Goal: Information Seeking & Learning: Learn about a topic

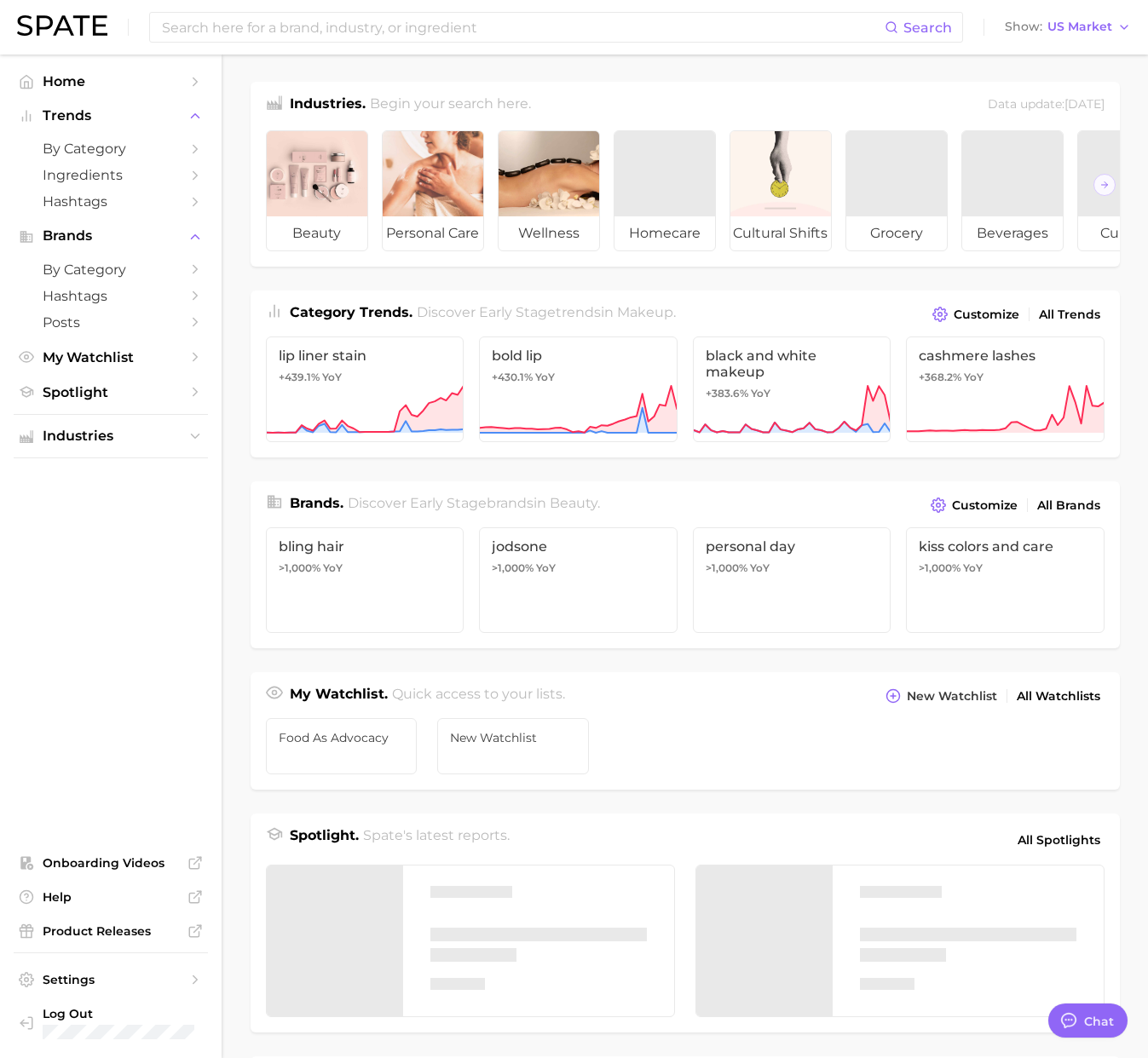
type textarea "x"
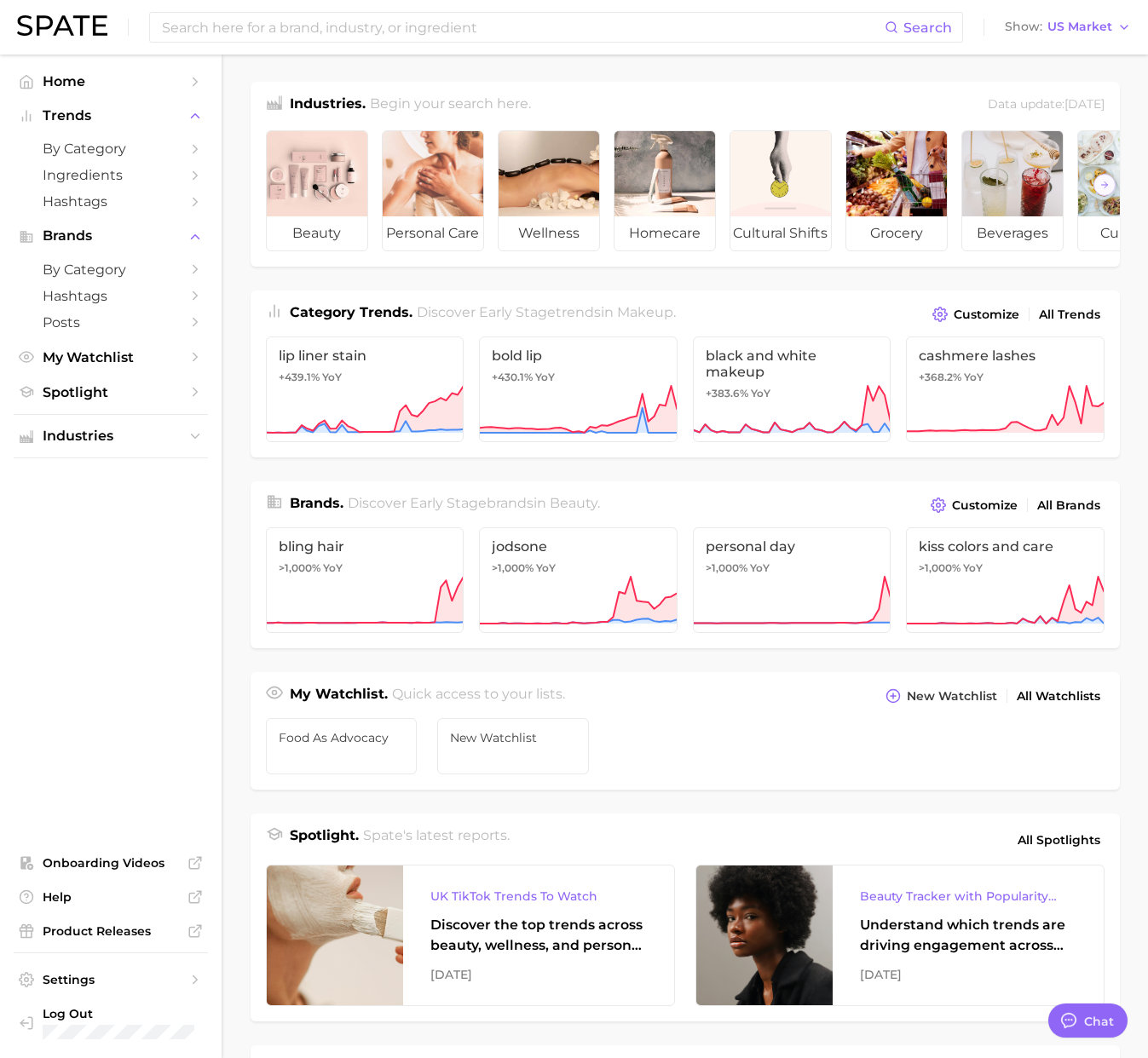
scroll to position [74, 0]
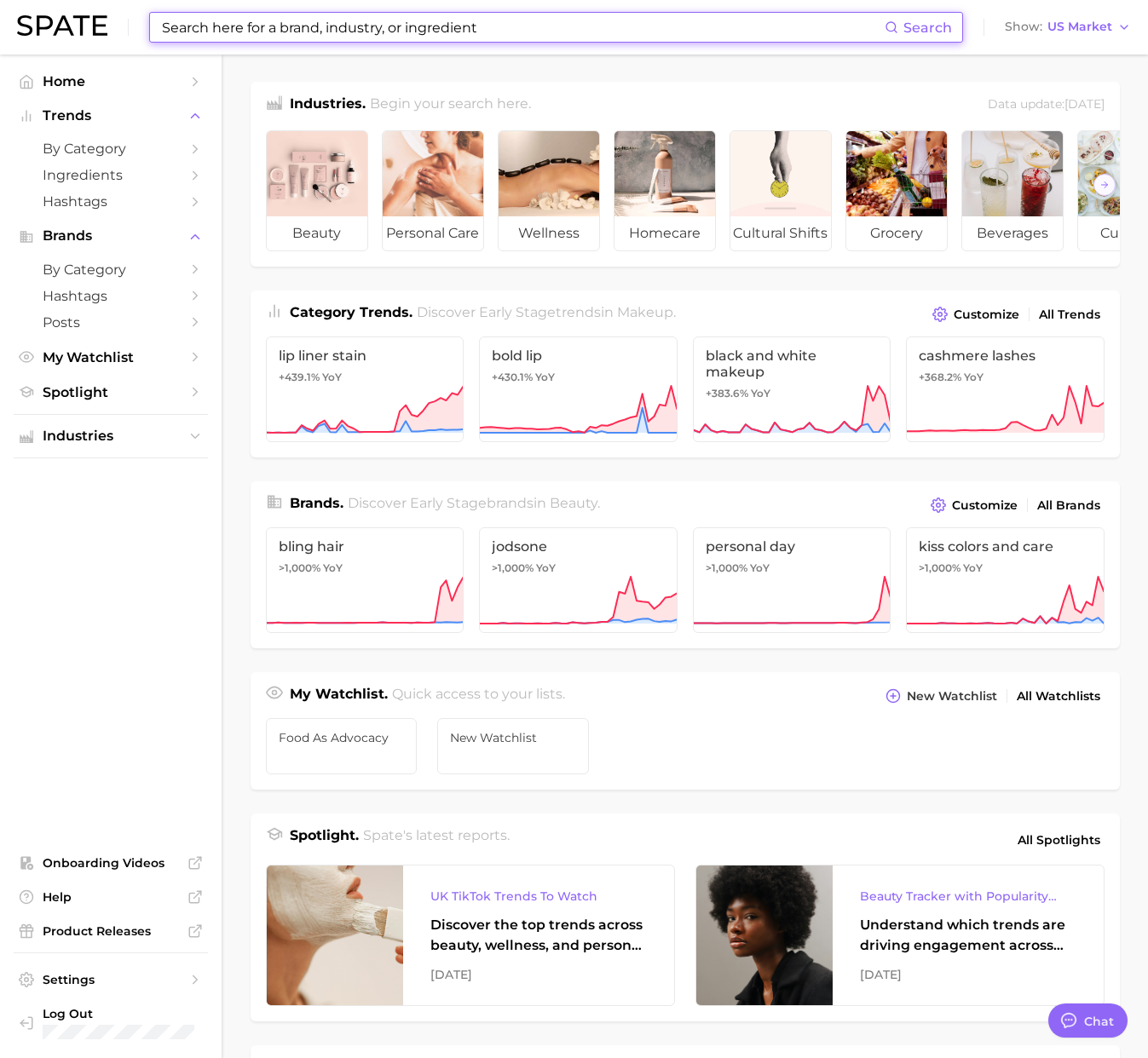
click at [180, 22] on input at bounding box center [523, 27] width 725 height 29
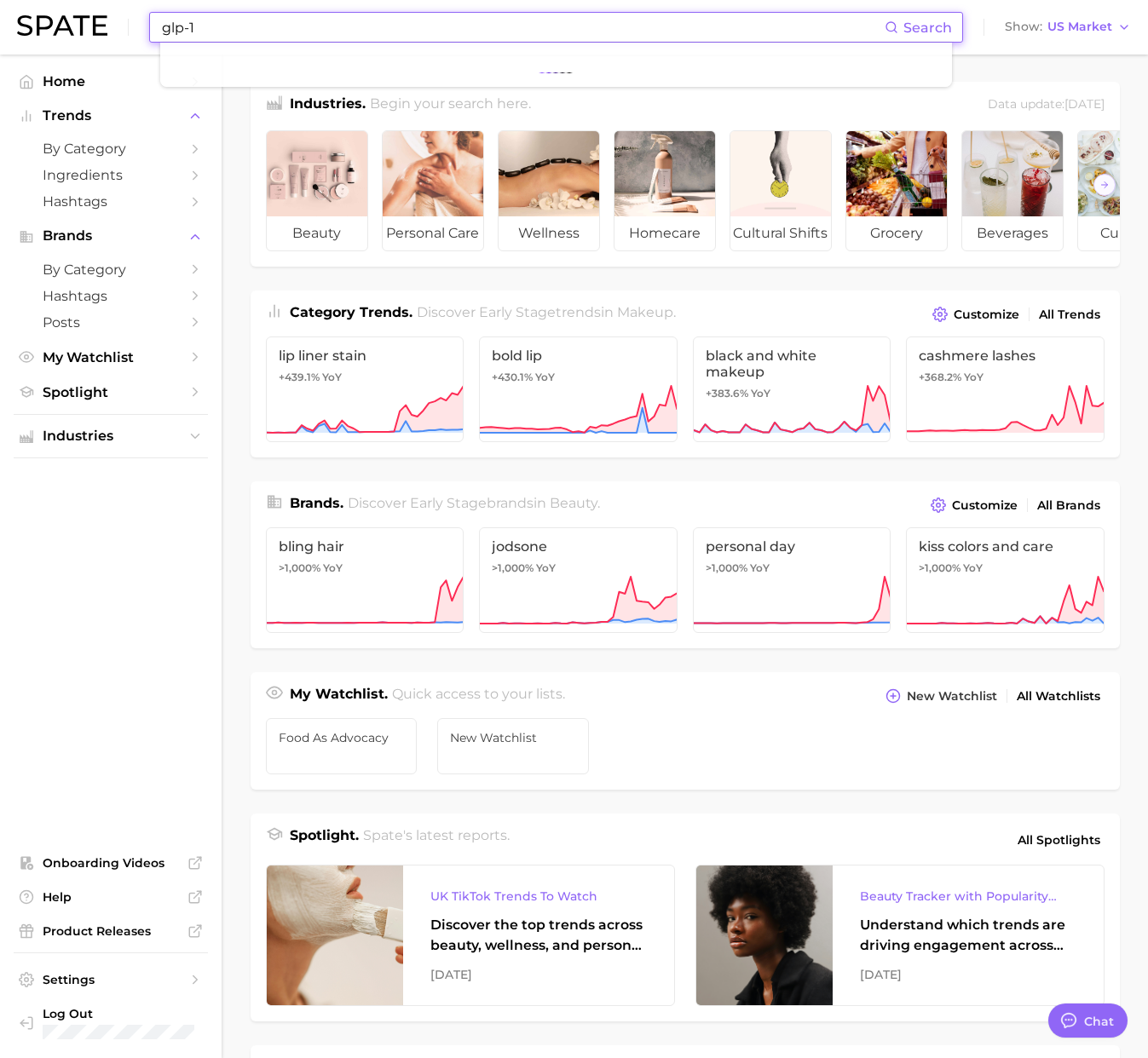
type input "glp-1"
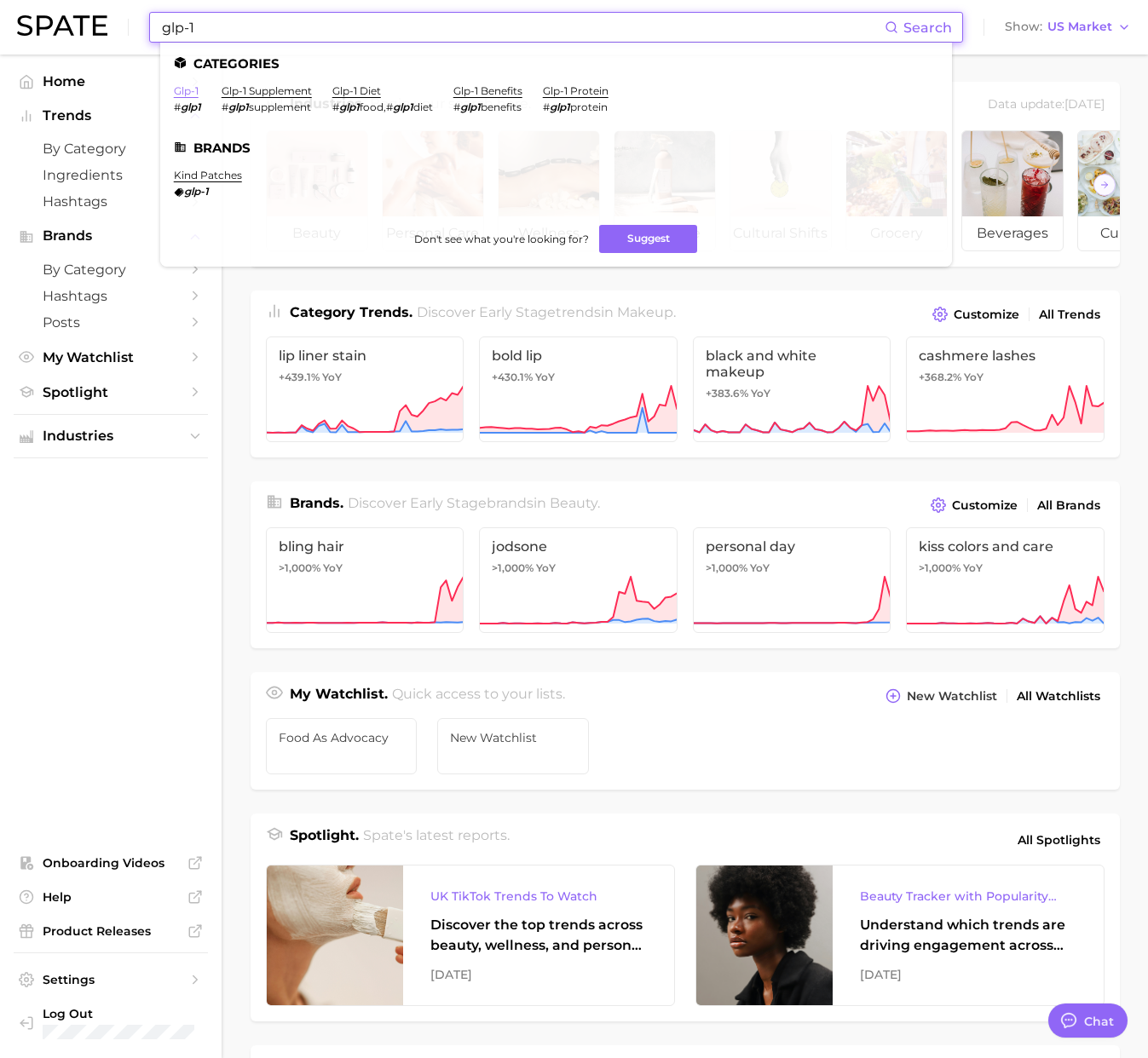
click at [193, 85] on link "glp-1" at bounding box center [186, 91] width 25 height 13
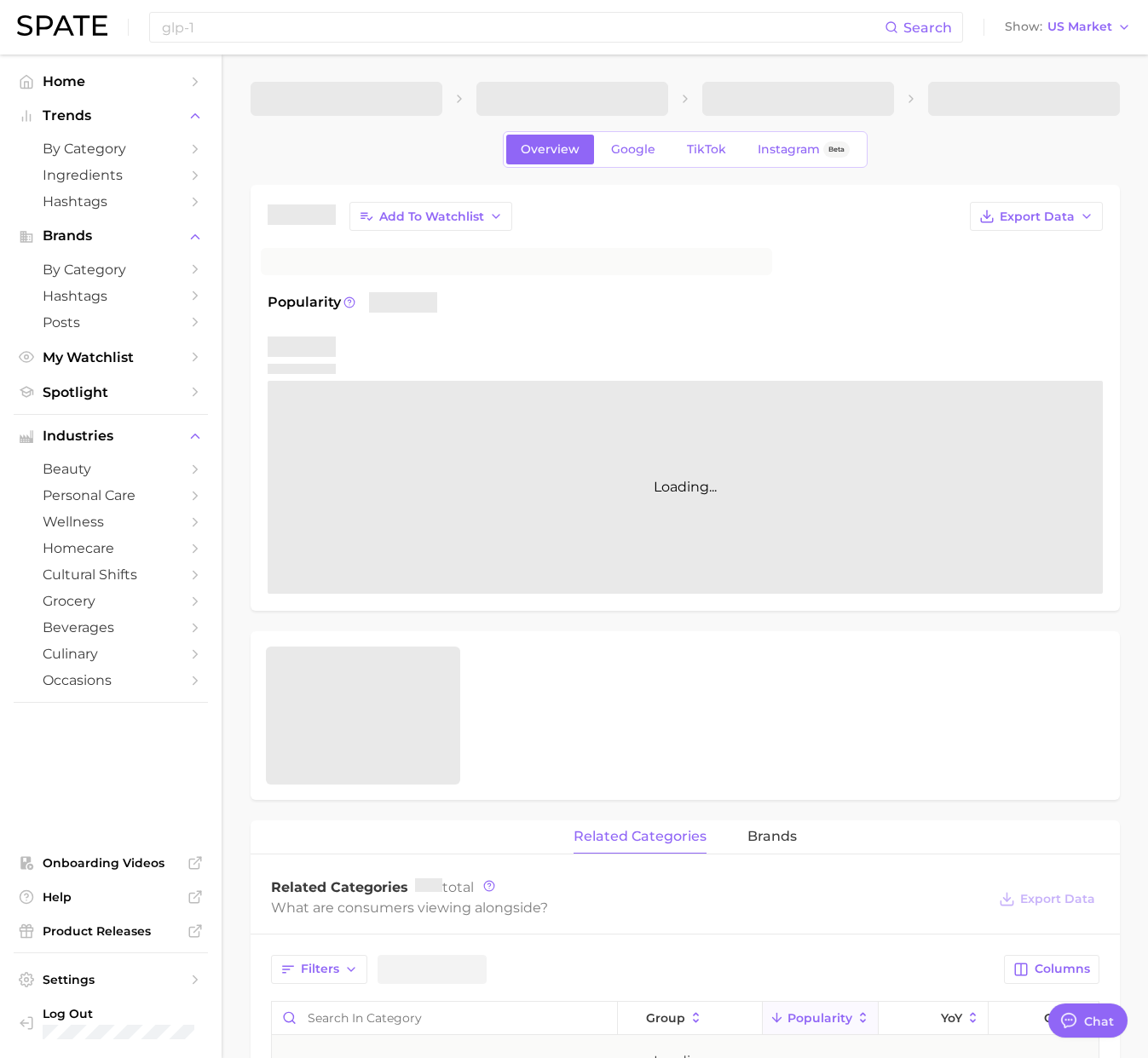
type textarea "x"
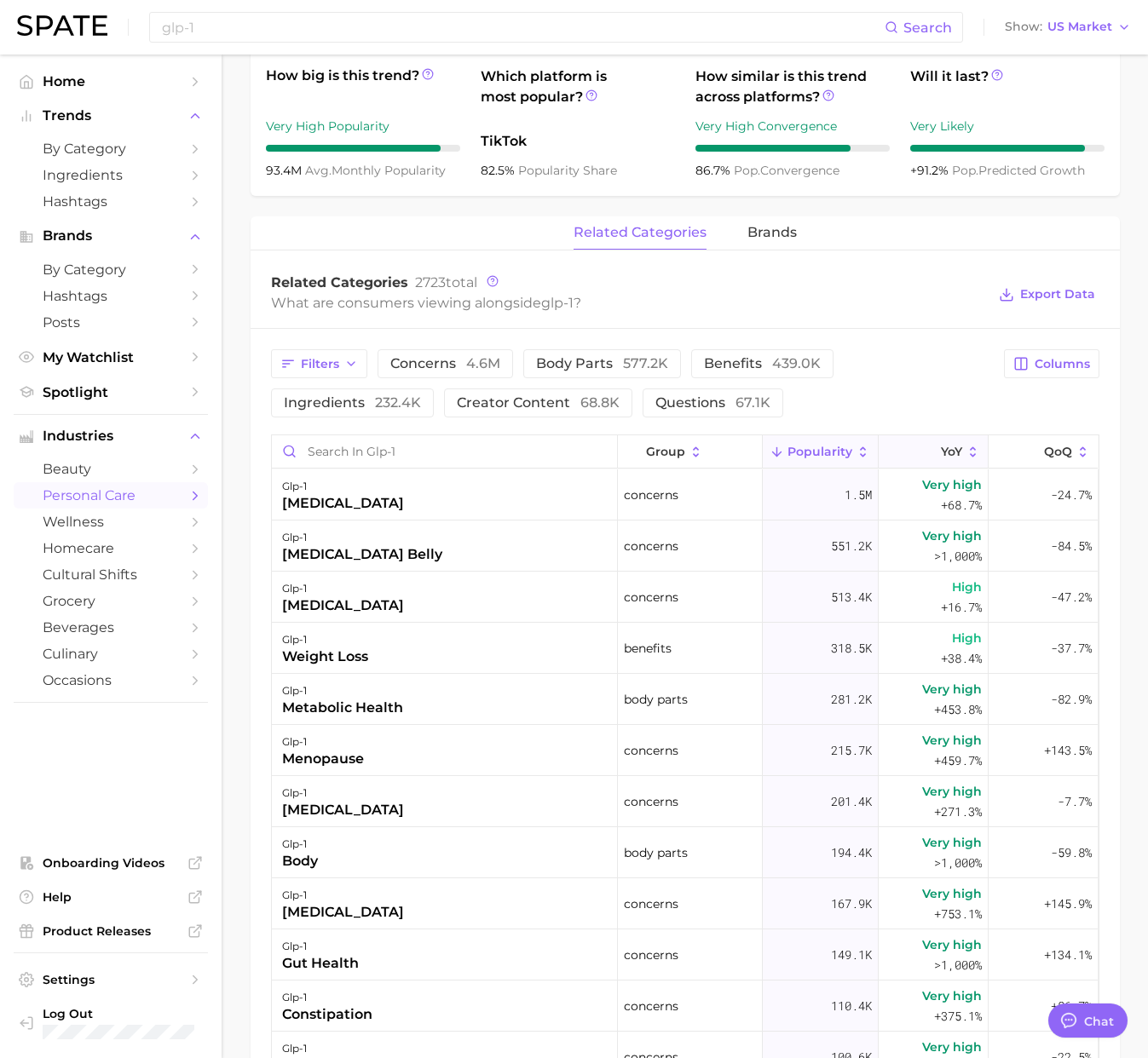
click at [949, 460] on button "YoY" at bounding box center [934, 452] width 110 height 33
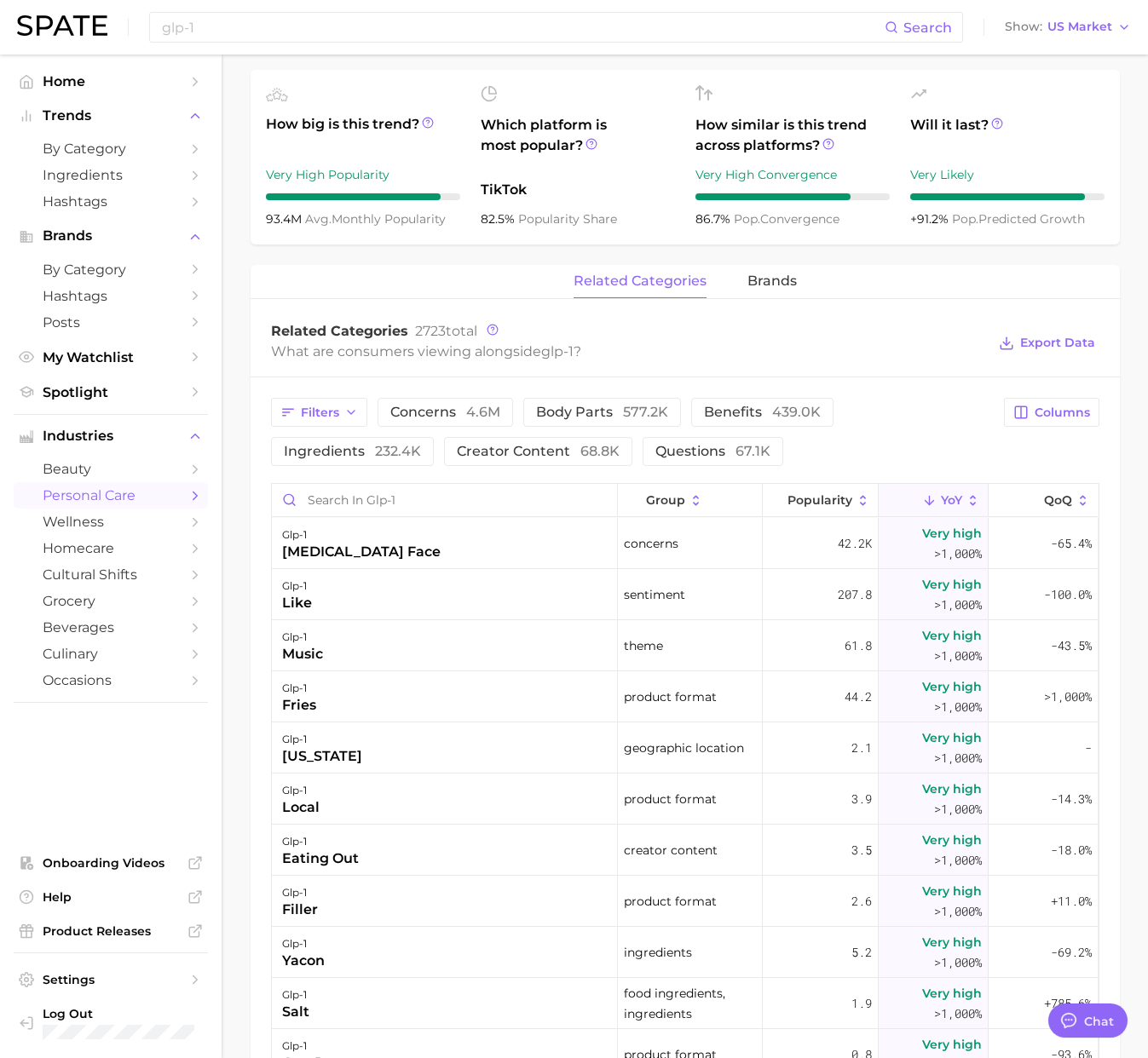
scroll to position [592, 0]
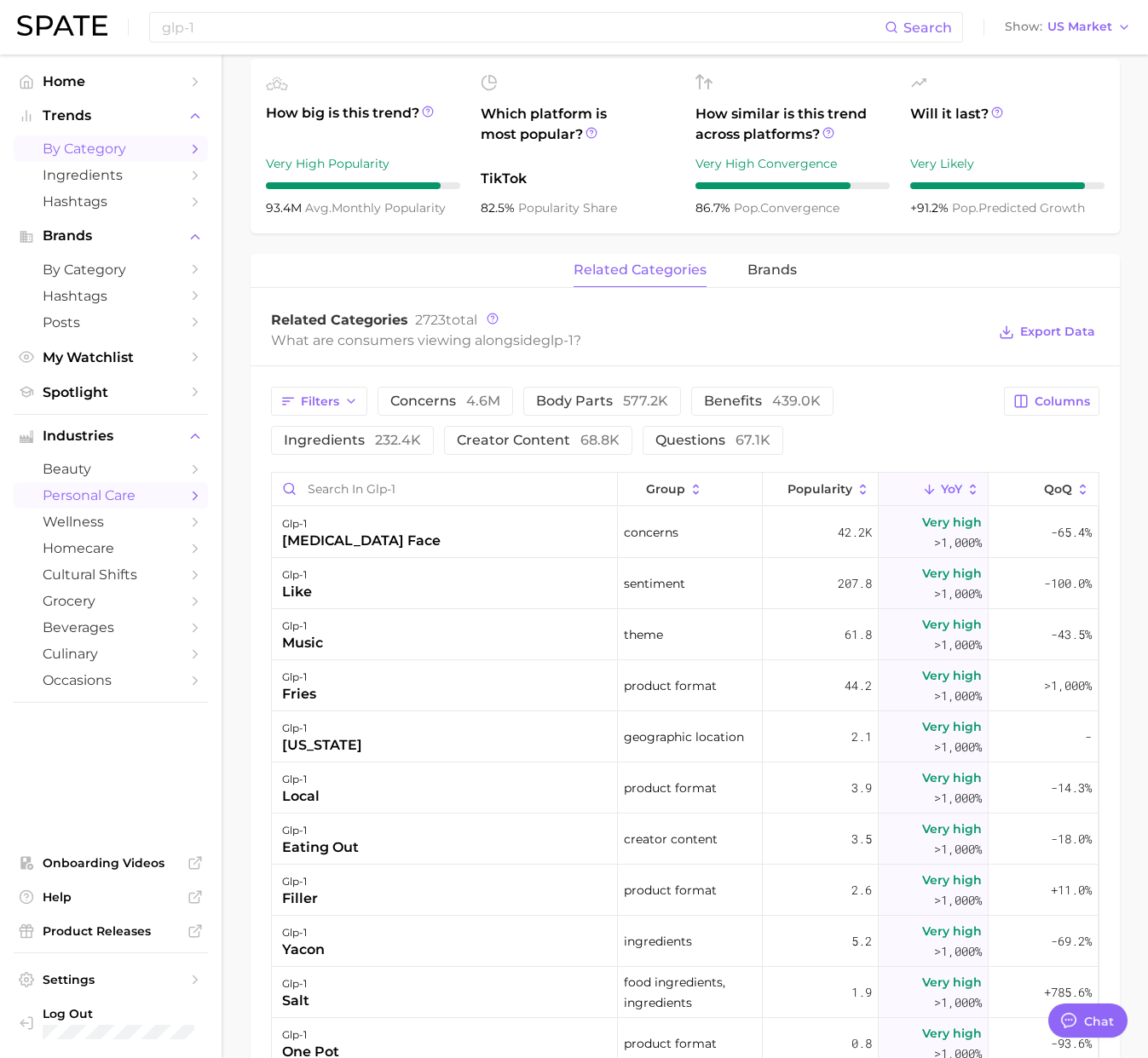
click at [117, 146] on span "by Category" at bounding box center [111, 148] width 136 height 16
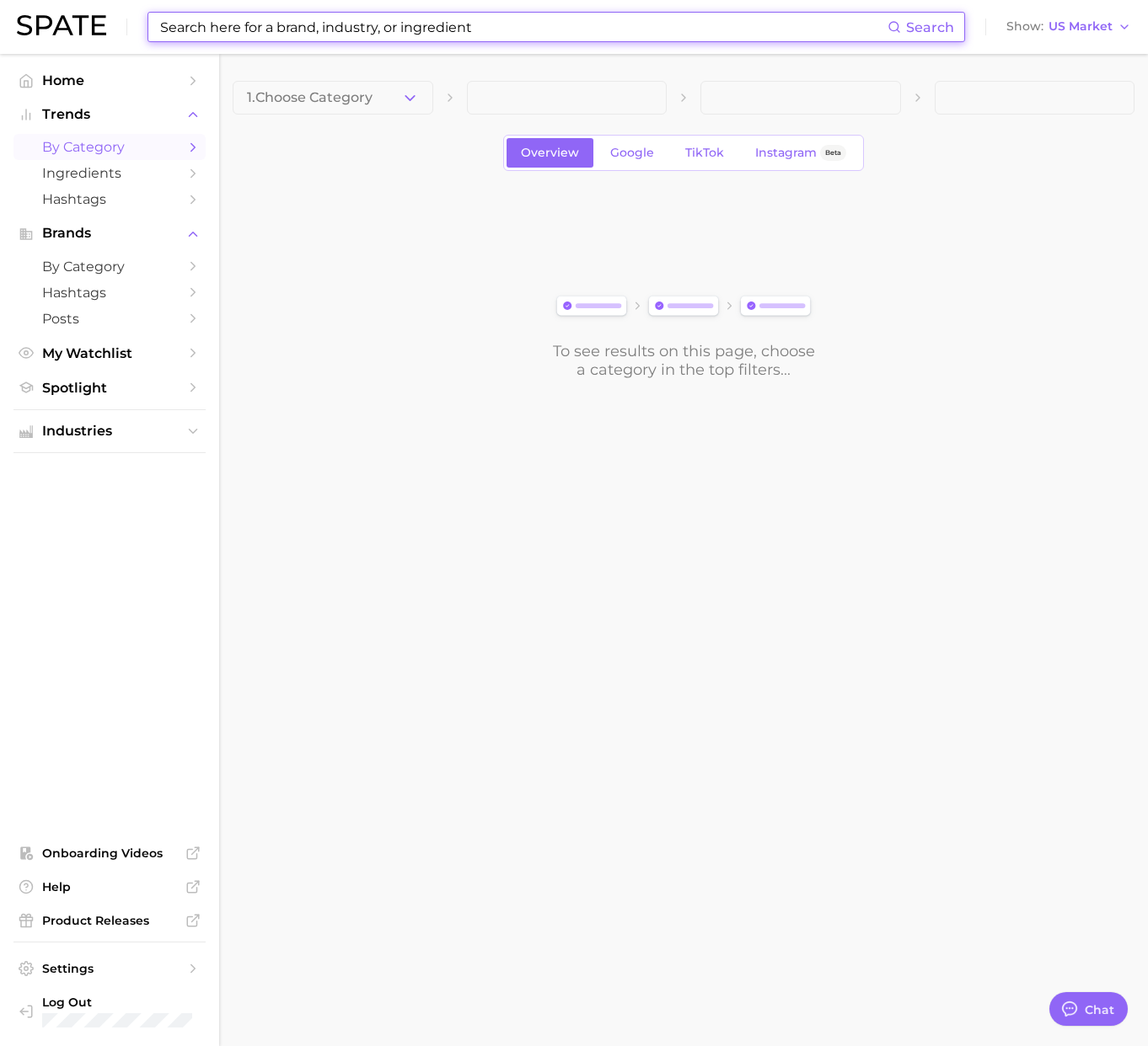
click at [243, 32] on input at bounding box center [523, 27] width 729 height 29
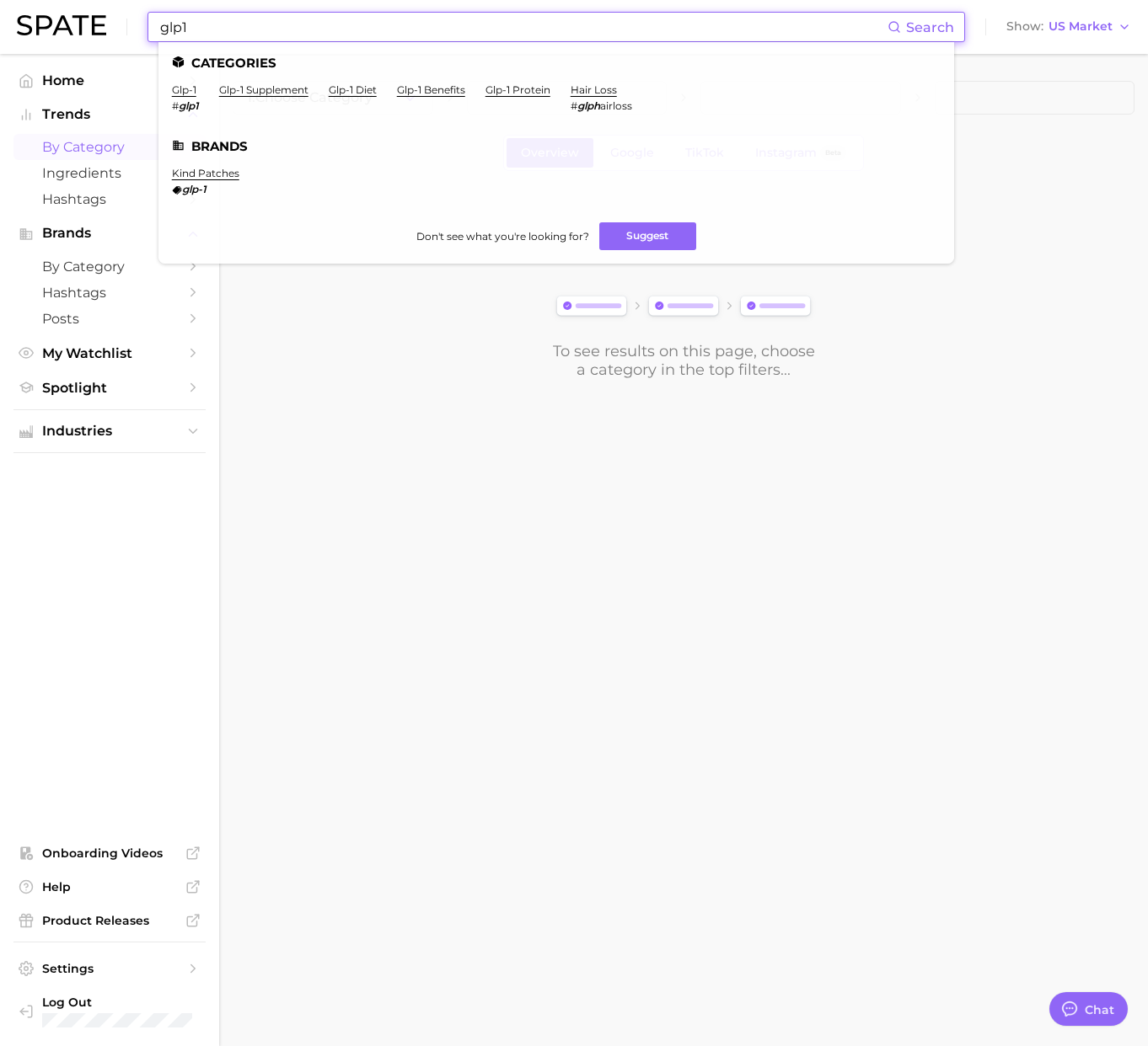
type input "glp1"
click at [452, 560] on body "glp1 Search Categories glp-1 # glp1 glp-1 supplement glp-1 diet glp-1 benefits …" at bounding box center [574, 523] width 1148 height 1046
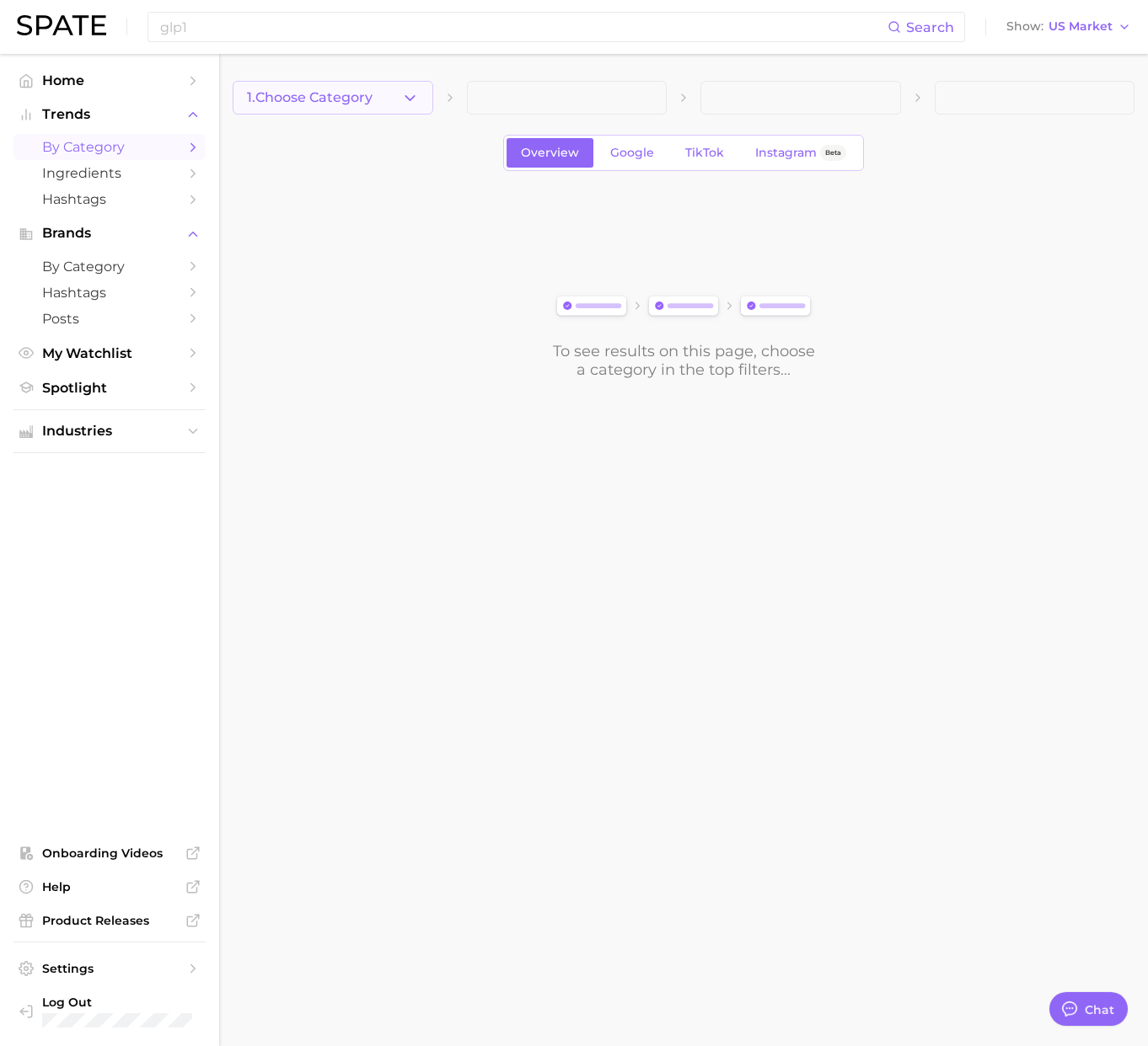
click at [396, 110] on button "1. Choose Category" at bounding box center [333, 98] width 201 height 34
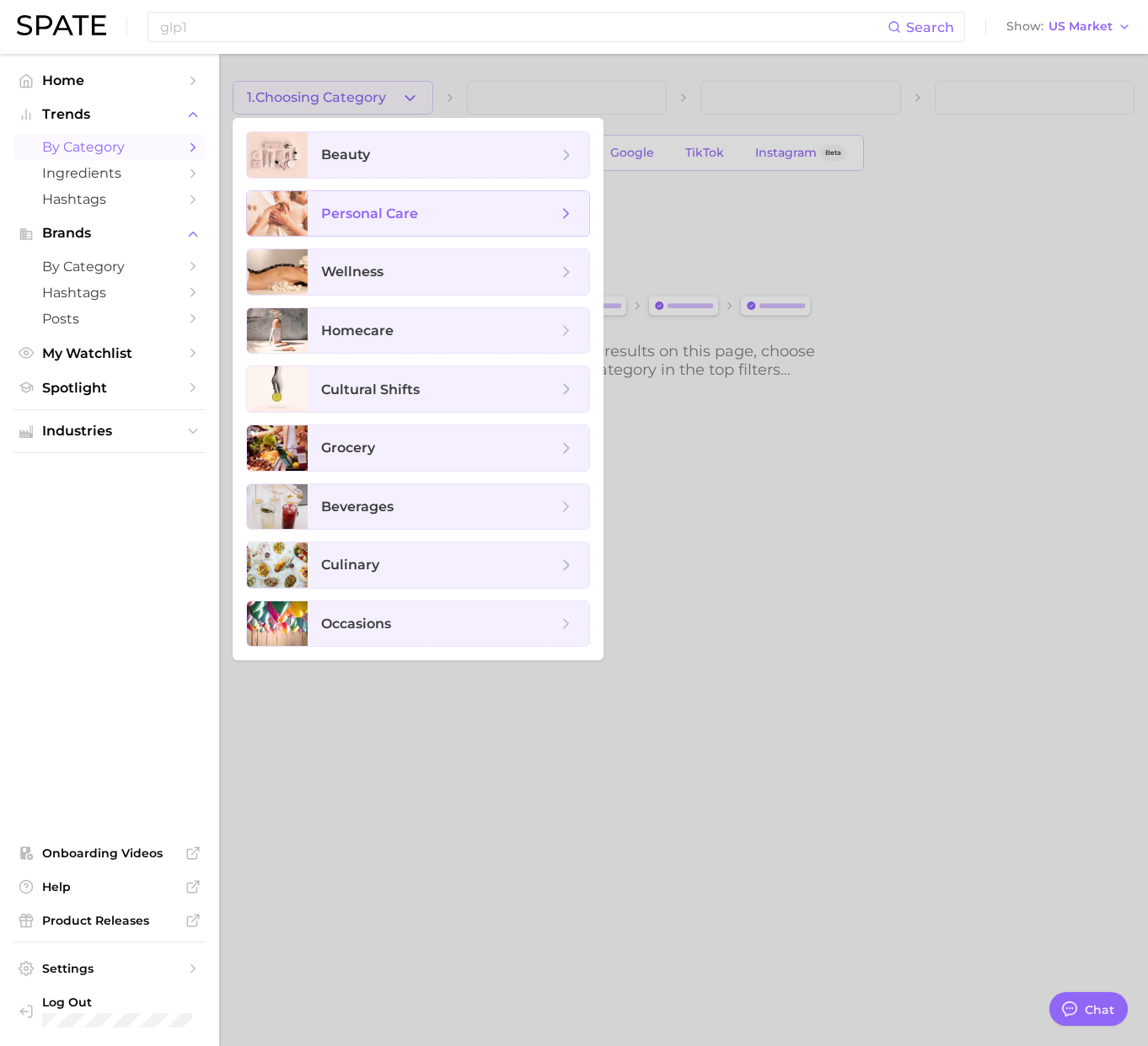
click at [396, 222] on span "personal care" at bounding box center [447, 214] width 281 height 46
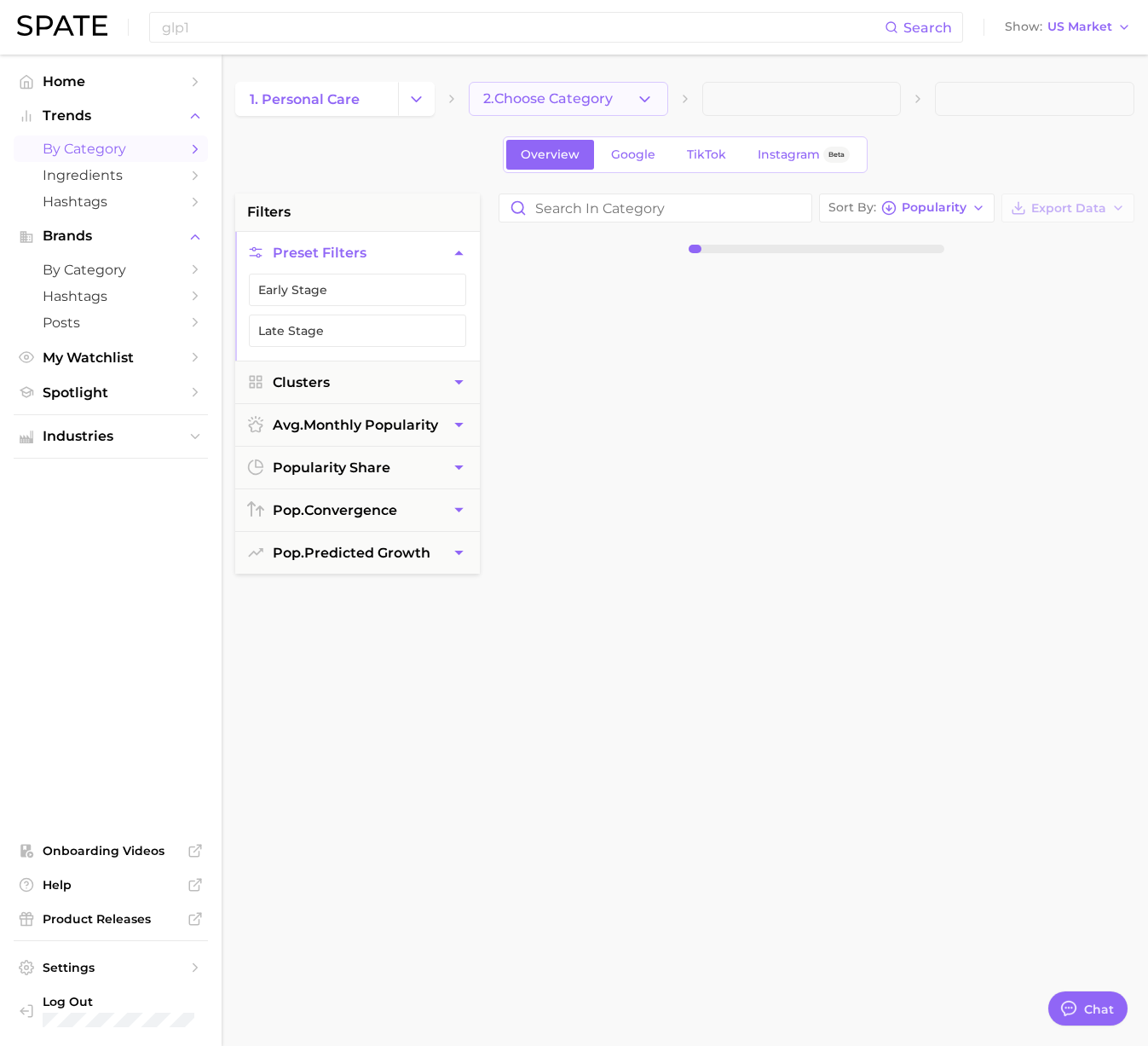
click at [566, 100] on span "2. Choose Category" at bounding box center [547, 99] width 129 height 15
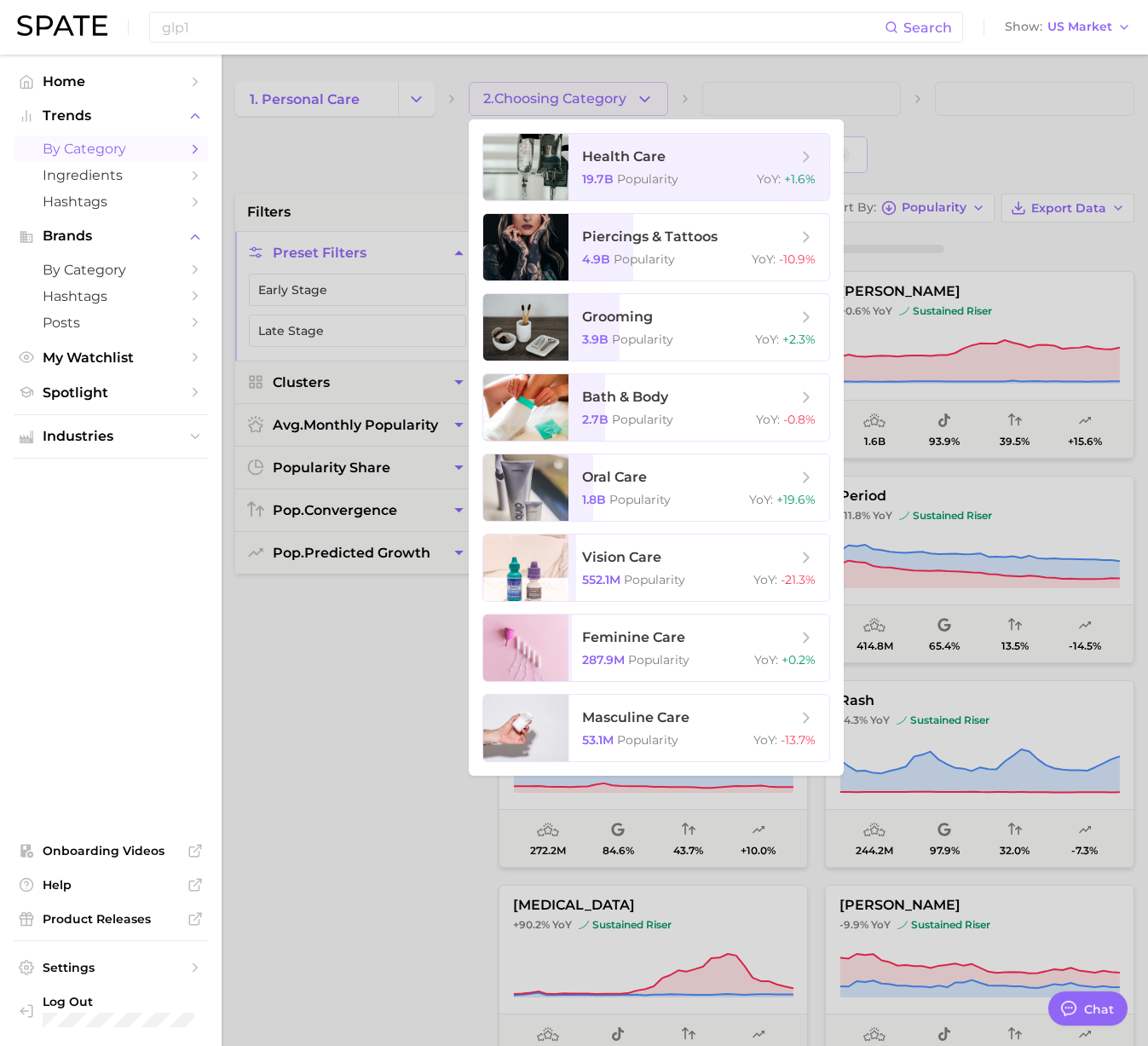
click at [333, 105] on div at bounding box center [574, 523] width 1148 height 1046
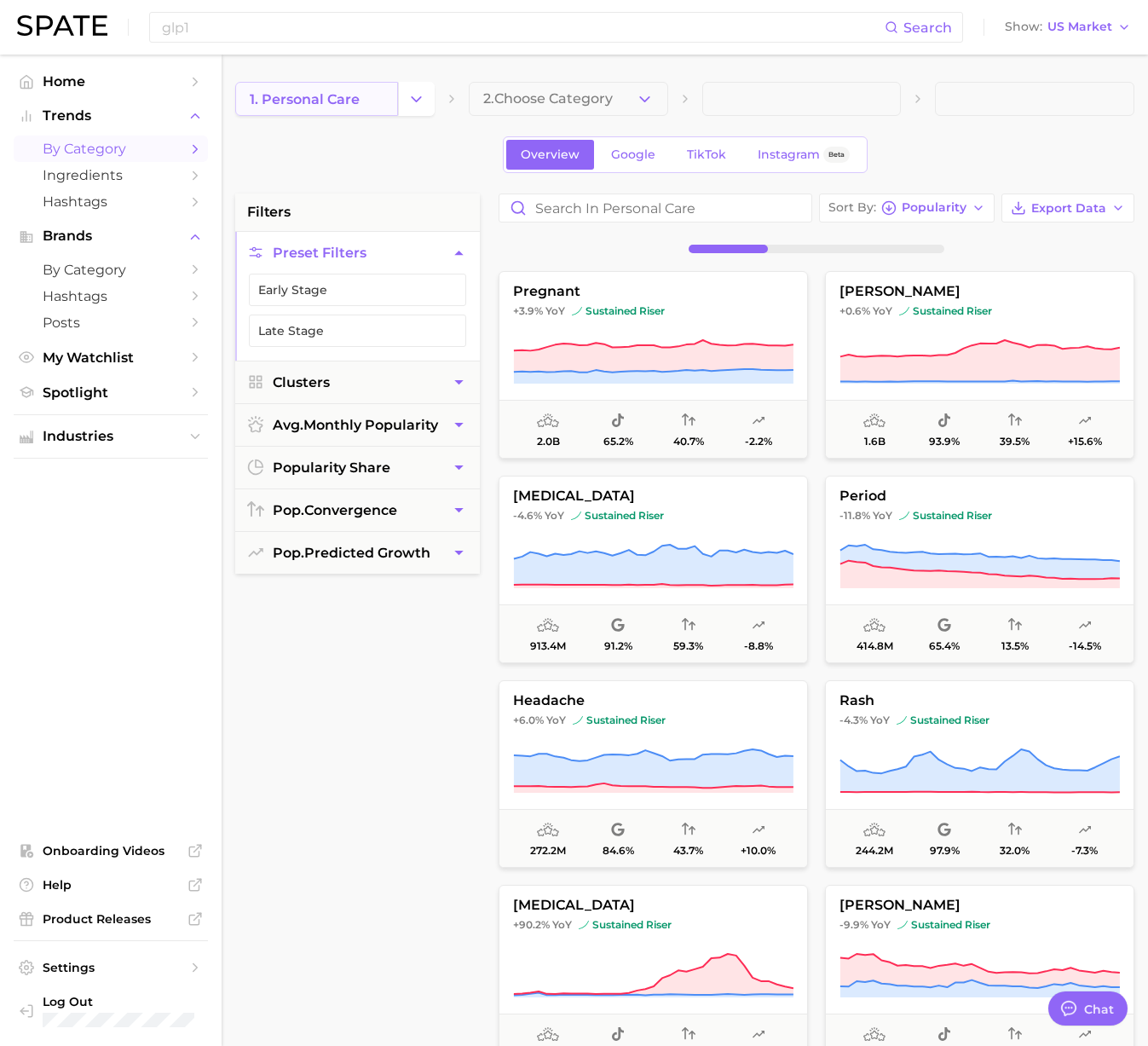
click at [352, 100] on span "1. personal care" at bounding box center [304, 99] width 110 height 16
click at [418, 100] on polyline "Change Category" at bounding box center [417, 98] width 9 height 5
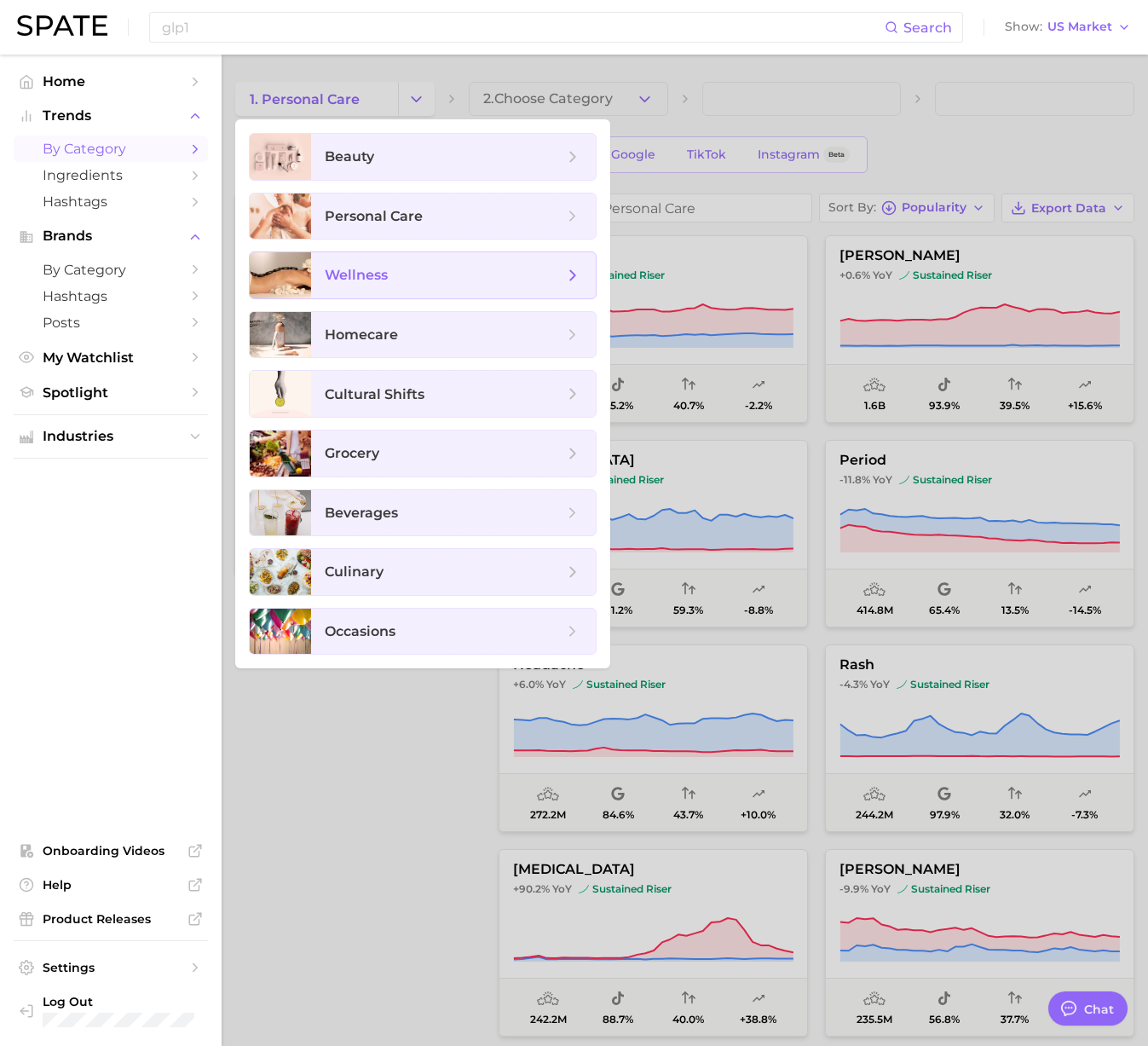
click at [396, 269] on span "wellness" at bounding box center [444, 275] width 239 height 19
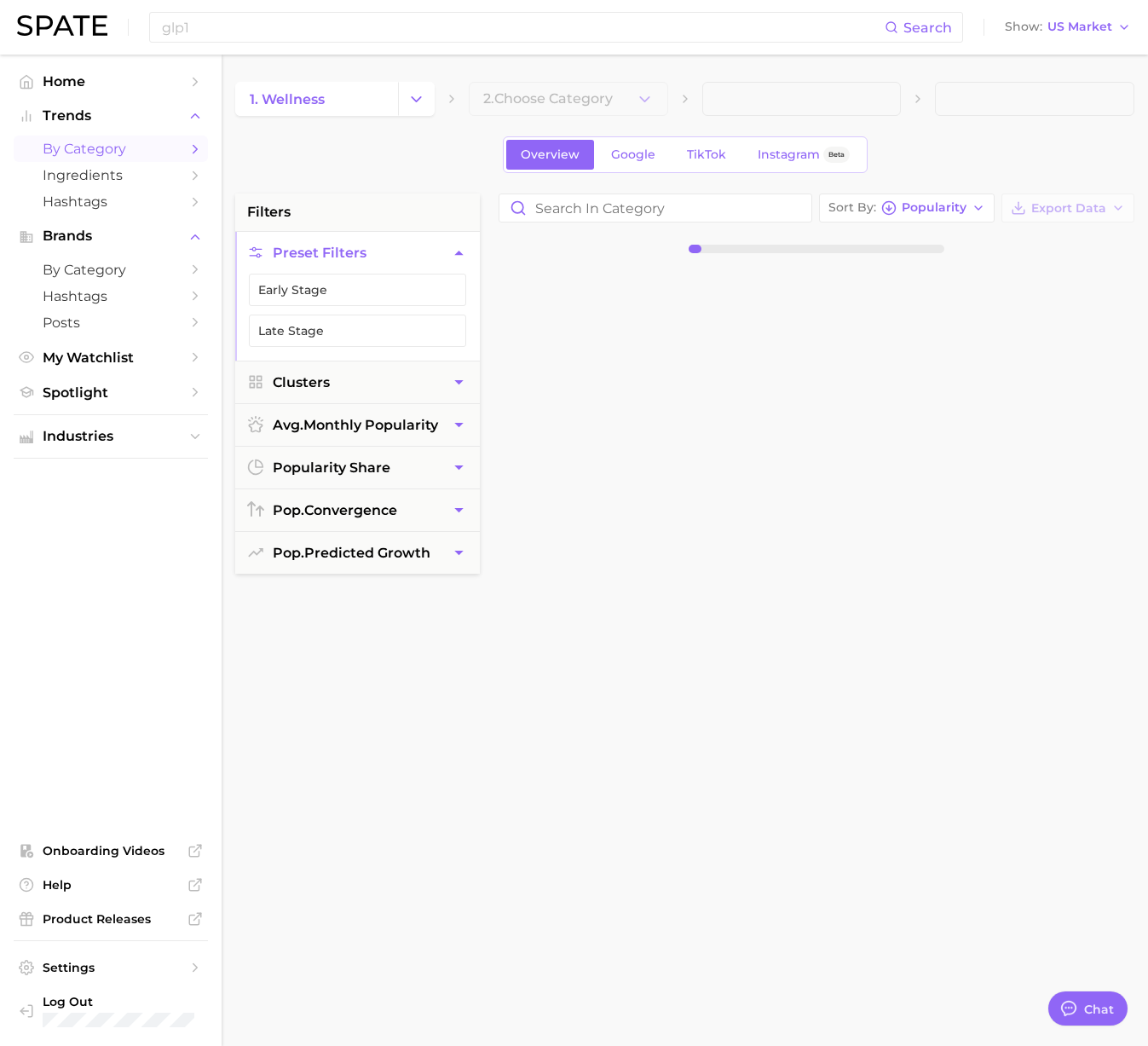
click at [561, 117] on div "1. wellness 2. Choose Category Overview Google TikTok Instagram Beta filters Pr…" at bounding box center [685, 672] width 900 height 1180
click at [593, 100] on span "2. Choose Category" at bounding box center [547, 99] width 129 height 15
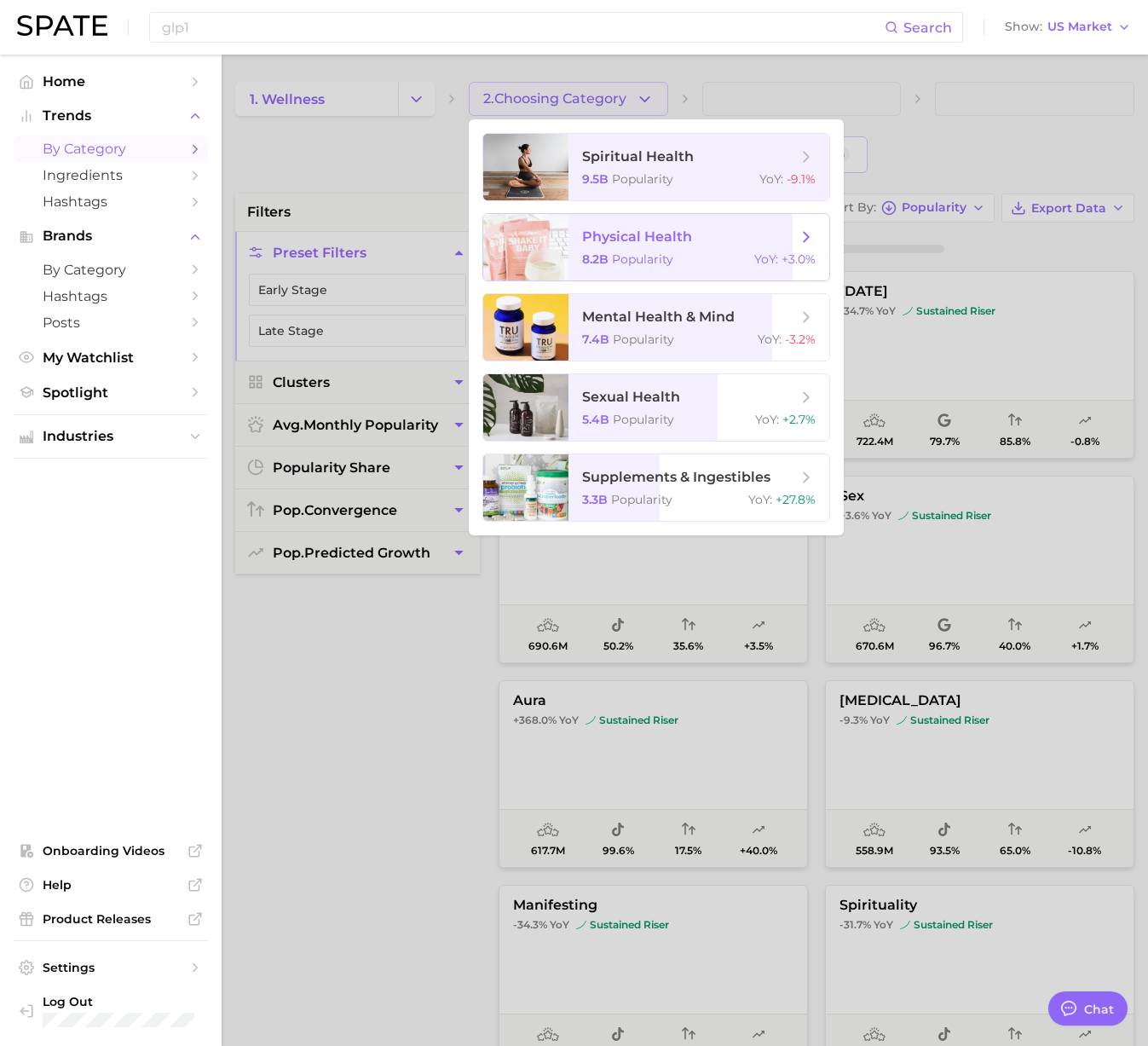
click at [640, 236] on span "physical health" at bounding box center [637, 236] width 110 height 16
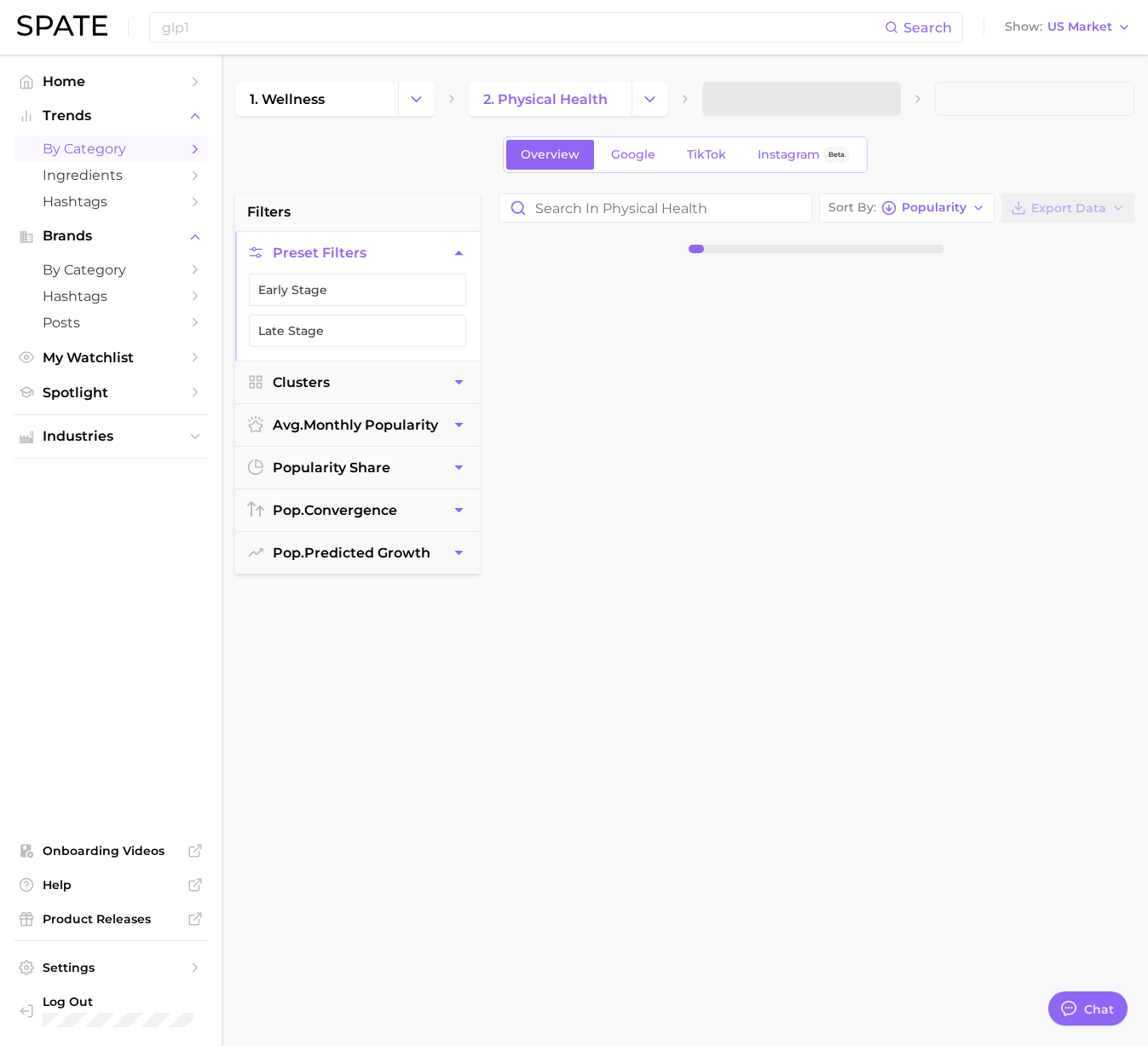
click at [856, 103] on span at bounding box center [801, 99] width 199 height 34
click at [818, 94] on span "3. Subcategory" at bounding box center [769, 99] width 104 height 15
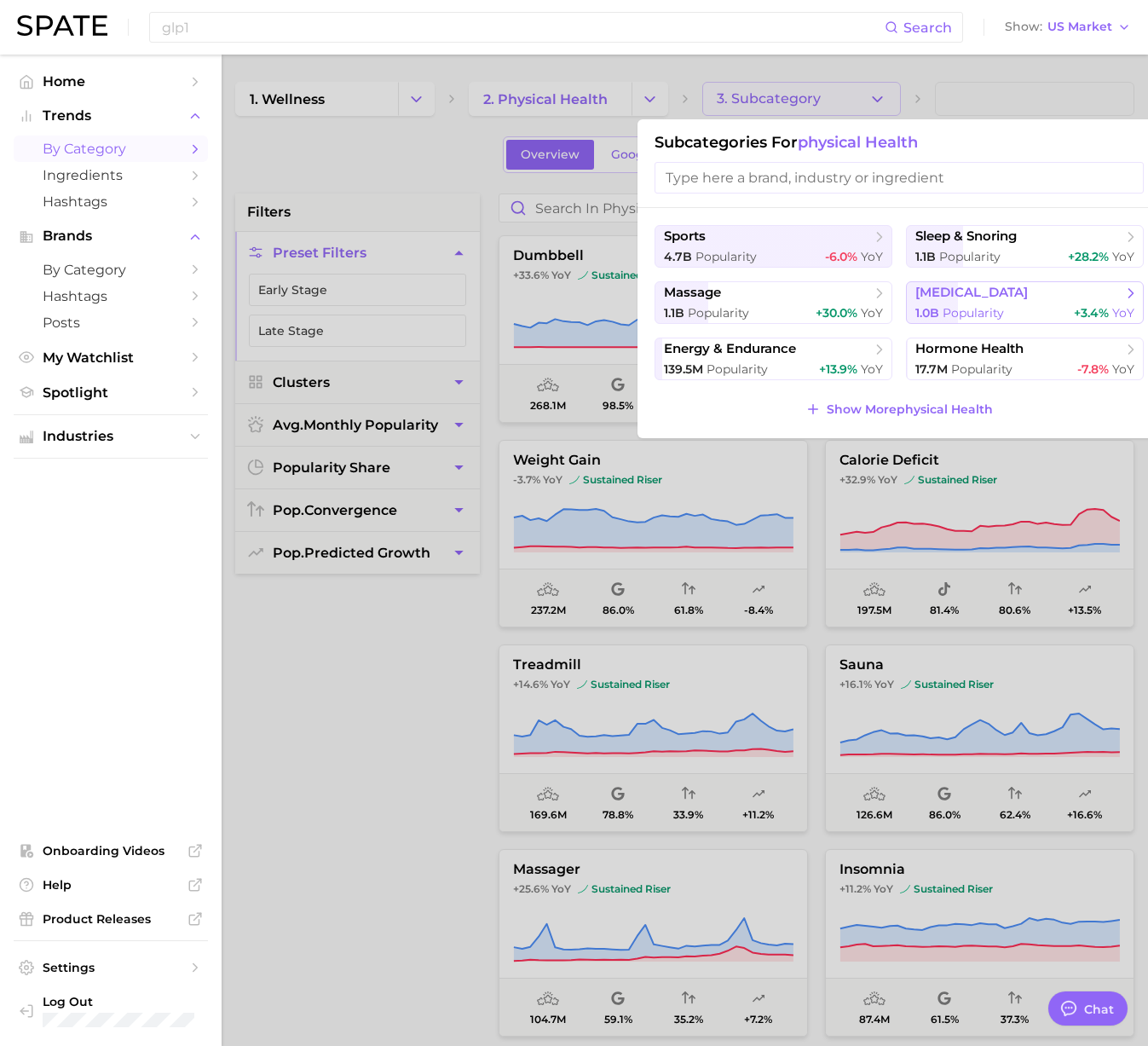
click at [997, 291] on span "[MEDICAL_DATA]" at bounding box center [971, 292] width 112 height 16
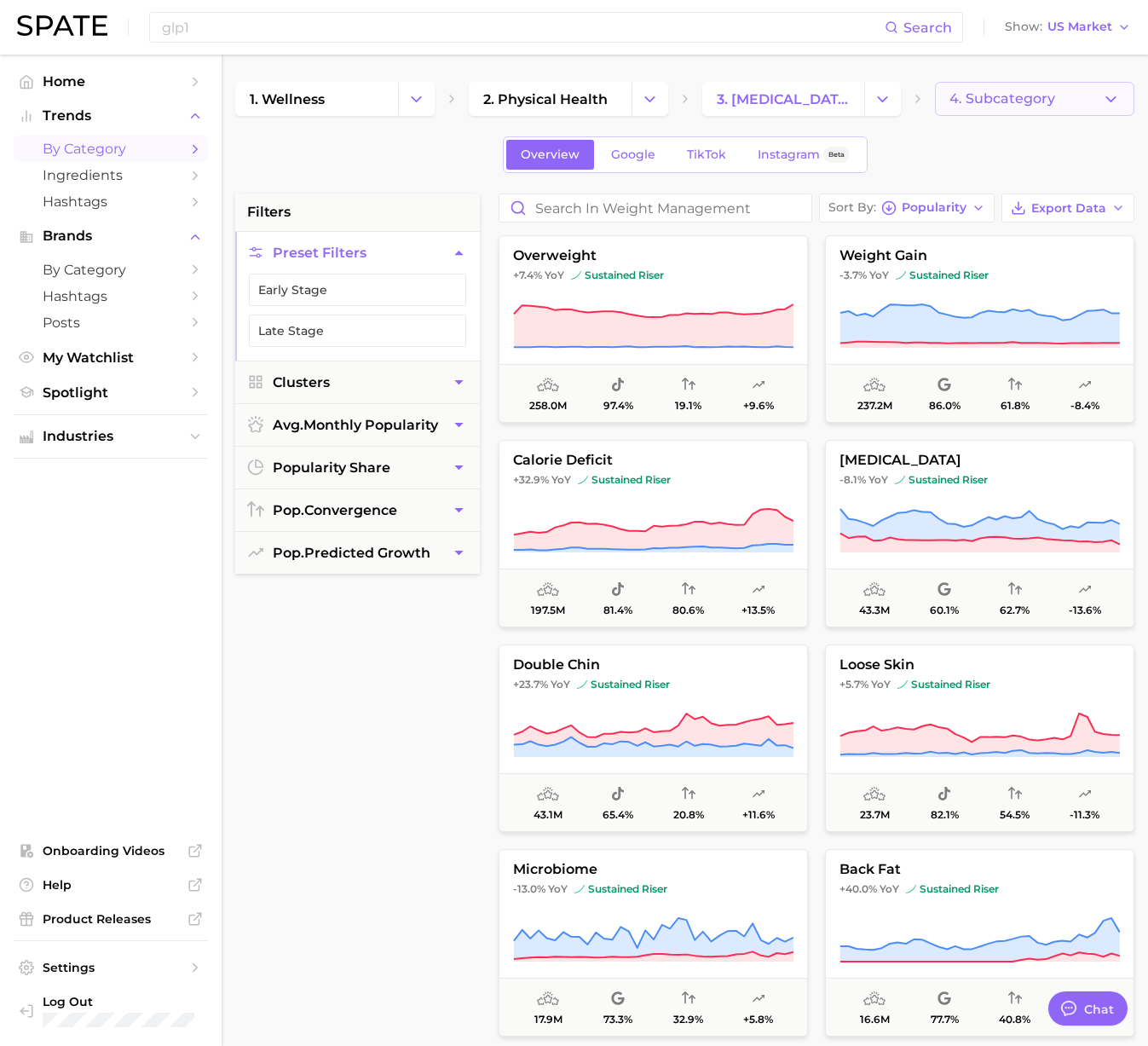
click at [1020, 98] on span "4. Subcategory" at bounding box center [1002, 99] width 106 height 15
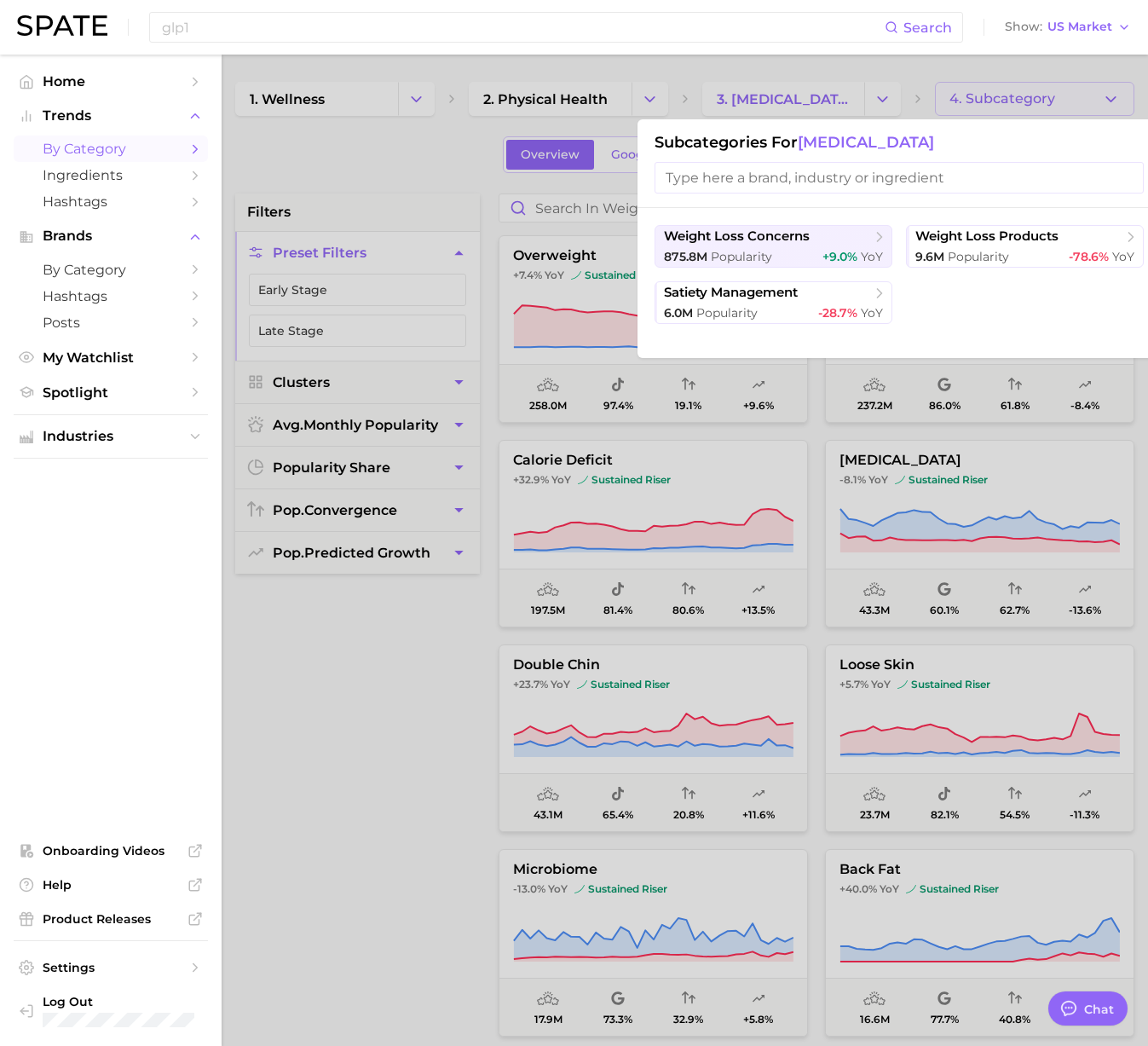
click at [299, 851] on div at bounding box center [574, 523] width 1148 height 1046
